Goal: Navigation & Orientation: Find specific page/section

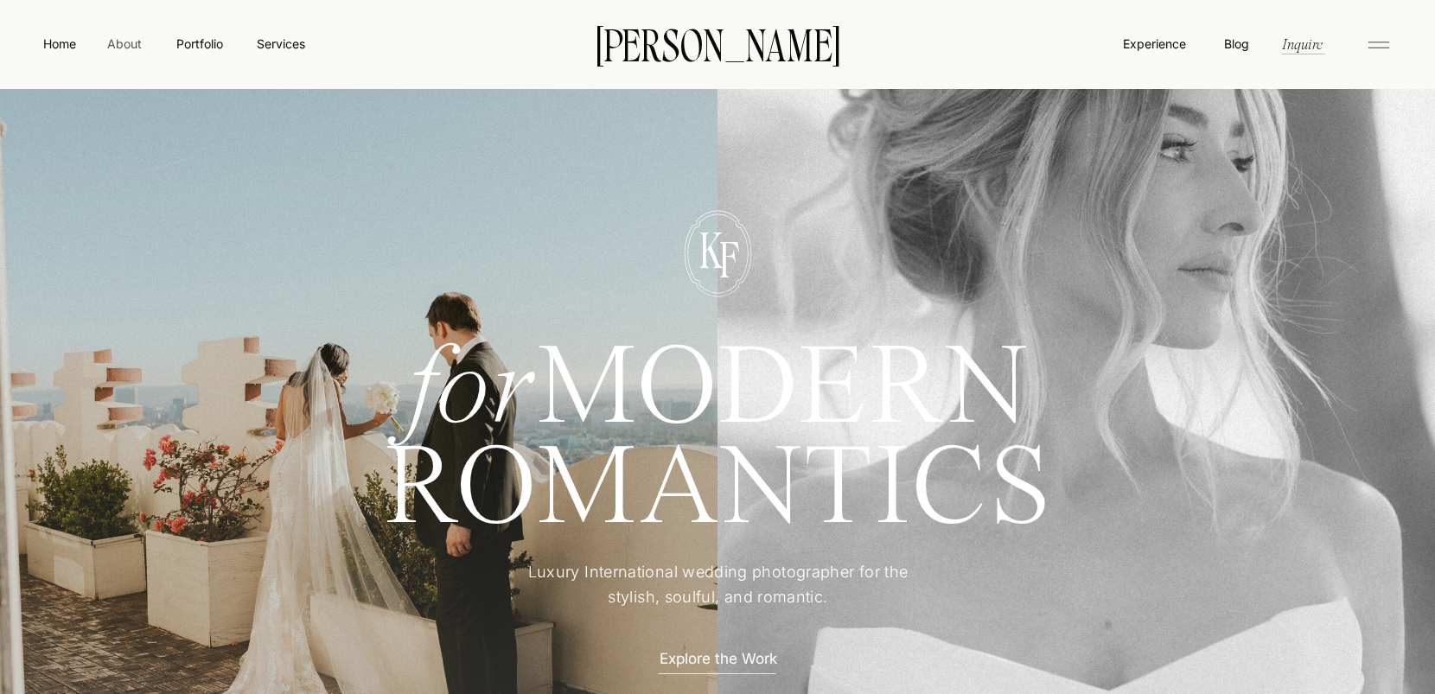
click at [130, 44] on nav "About" at bounding box center [124, 43] width 39 height 17
